Goal: Find specific page/section

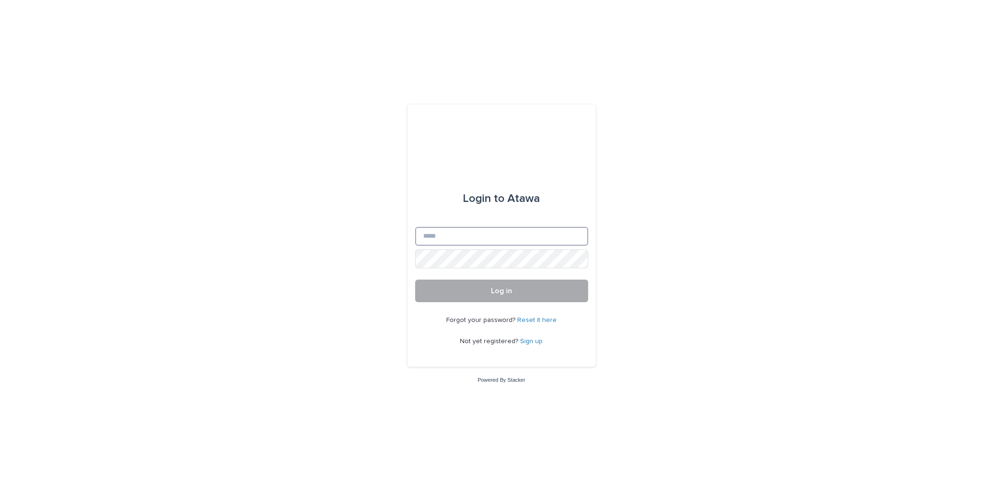
type input "**********"
click at [524, 297] on button "Log in" at bounding box center [501, 290] width 173 height 23
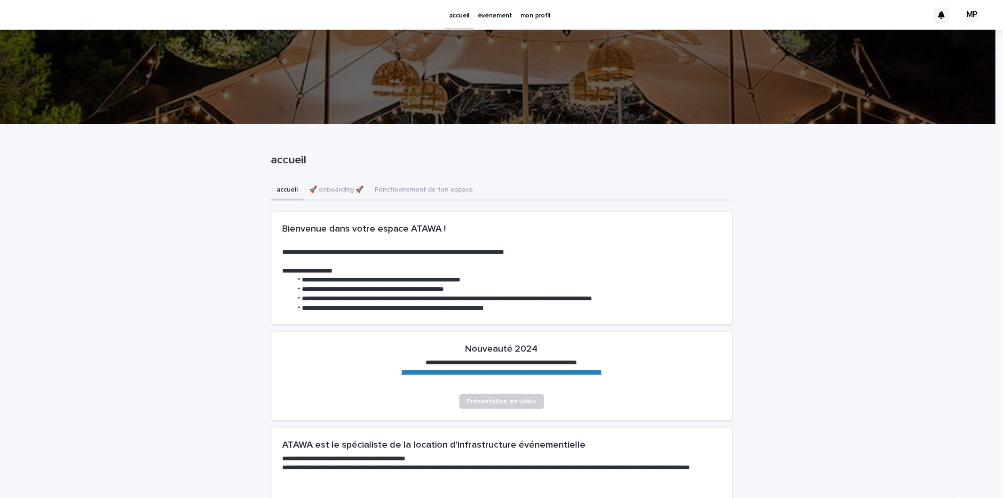
click at [494, 17] on p "événement" at bounding box center [495, 10] width 34 height 20
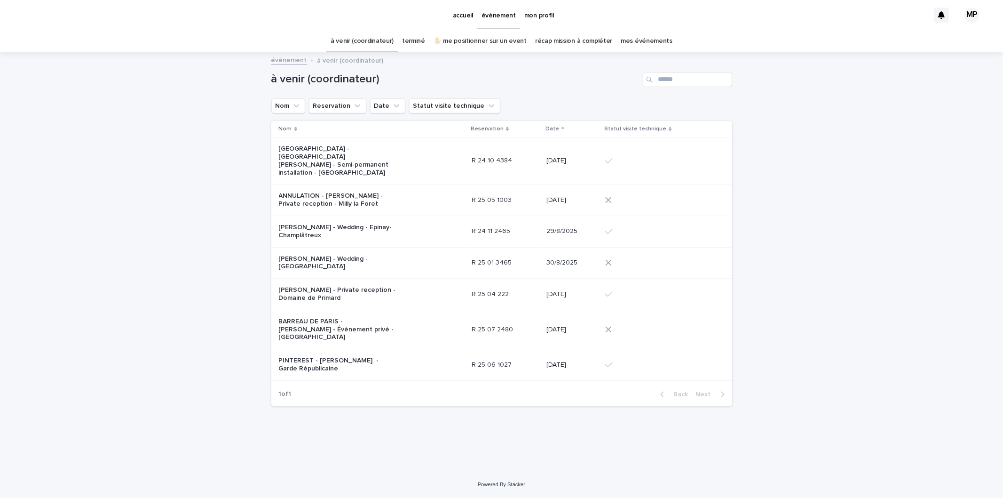
click at [354, 286] on p "[PERSON_NAME] - Private reception - Domaine de Primard" at bounding box center [338, 294] width 118 height 16
click at [375, 256] on div "[PERSON_NAME] - Wedding - [GEOGRAPHIC_DATA]" at bounding box center [372, 263] width 186 height 24
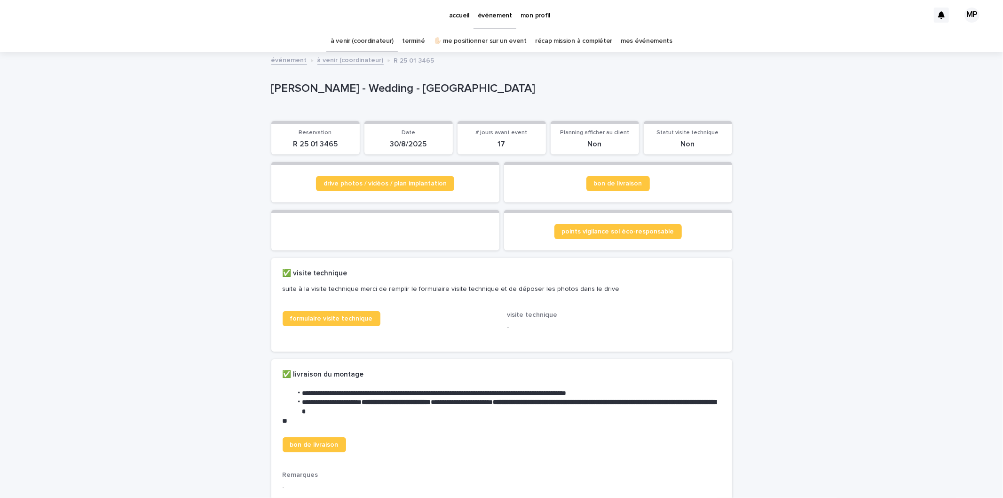
drag, startPoint x: 391, startPoint y: 231, endPoint x: 326, endPoint y: 242, distance: 65.9
click at [326, 242] on section at bounding box center [385, 230] width 228 height 40
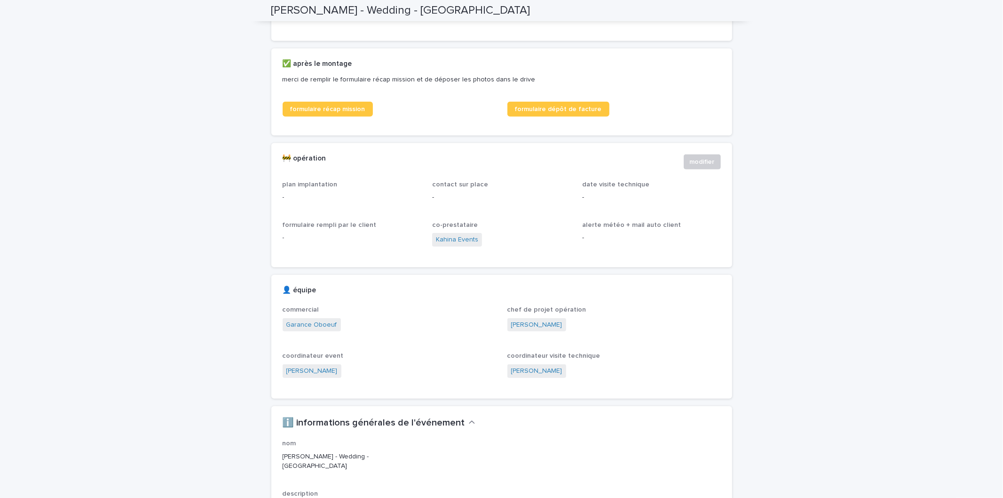
scroll to position [157, 0]
